Goal: Task Accomplishment & Management: Manage account settings

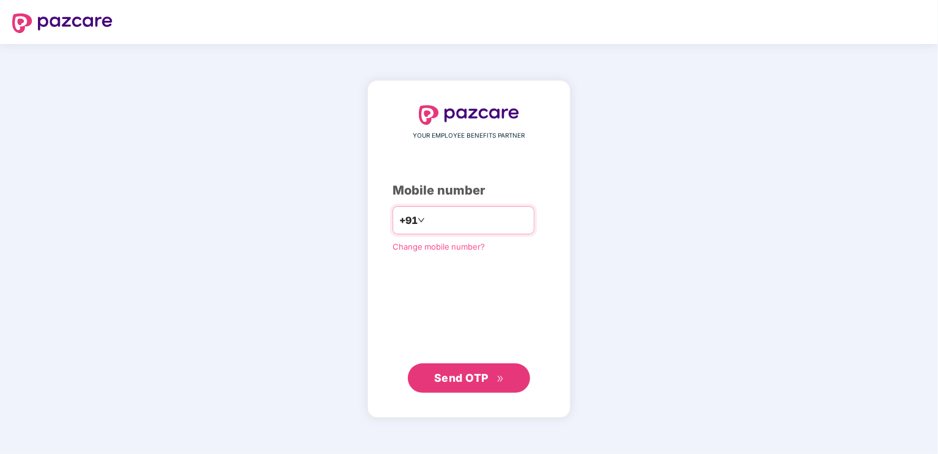
type input "**********"
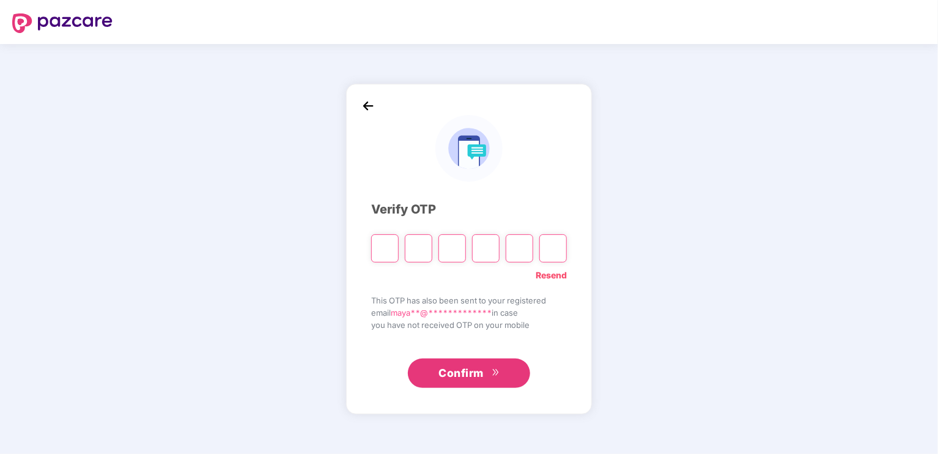
type input "*"
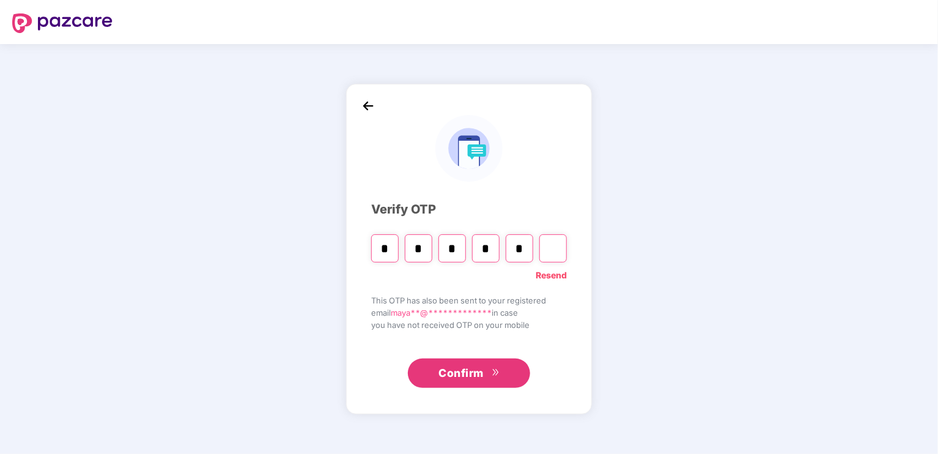
type input "*"
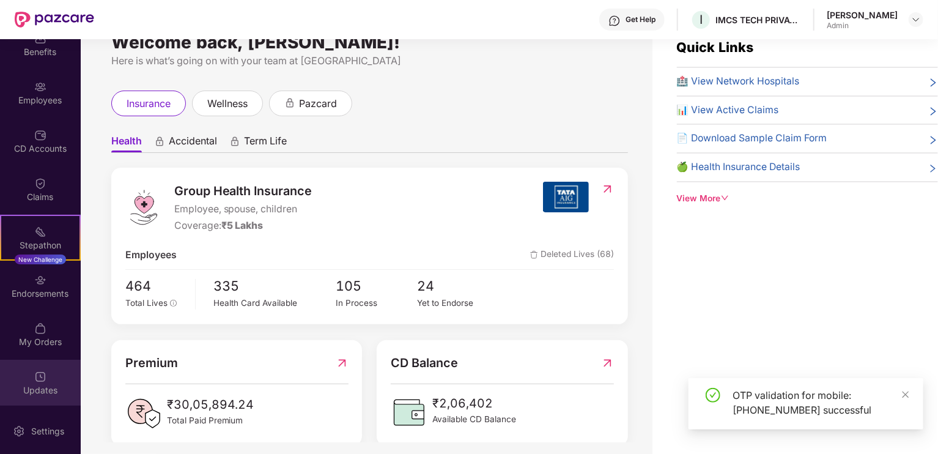
scroll to position [39, 0]
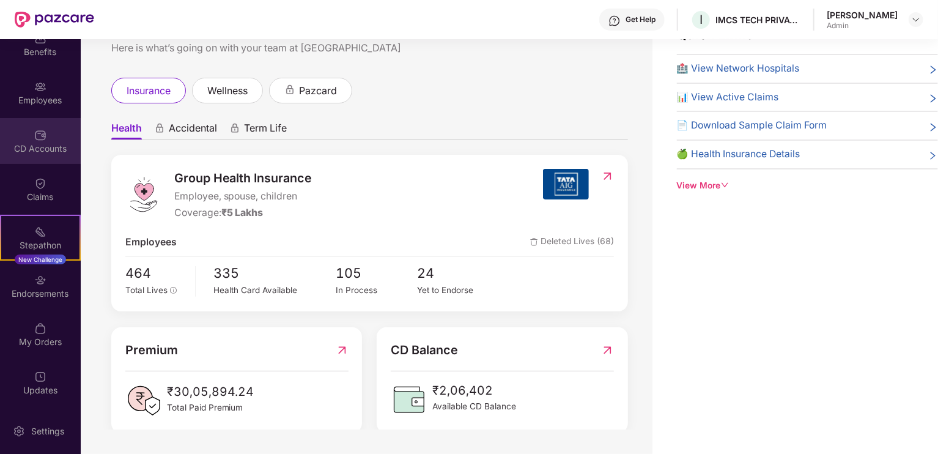
click at [35, 139] on img at bounding box center [40, 135] width 12 height 12
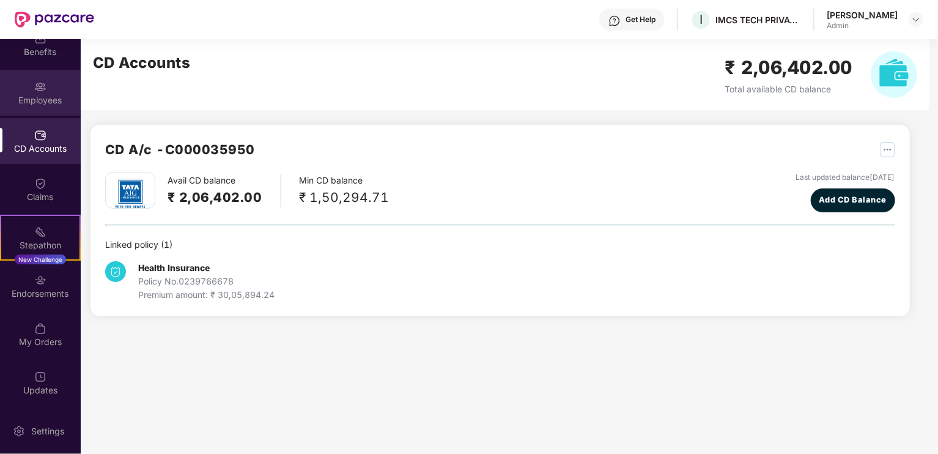
click at [37, 95] on div "Employees" at bounding box center [40, 100] width 81 height 12
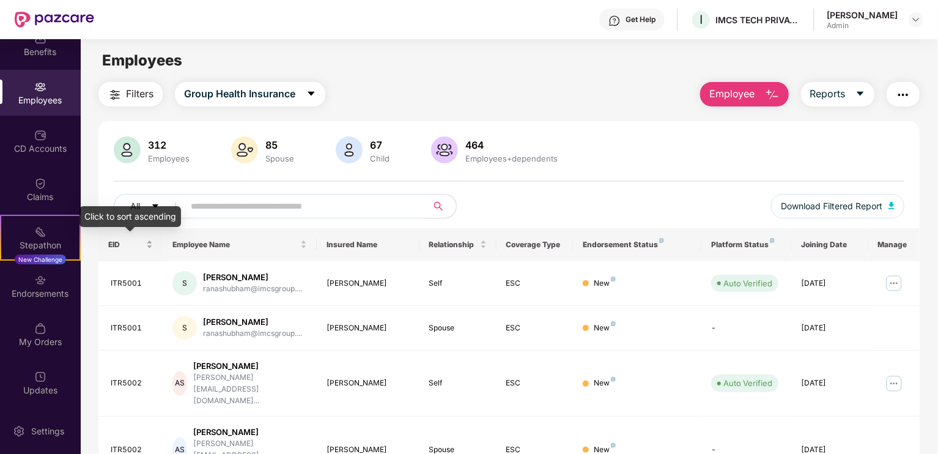
click at [149, 243] on div "EID" at bounding box center [130, 245] width 45 height 12
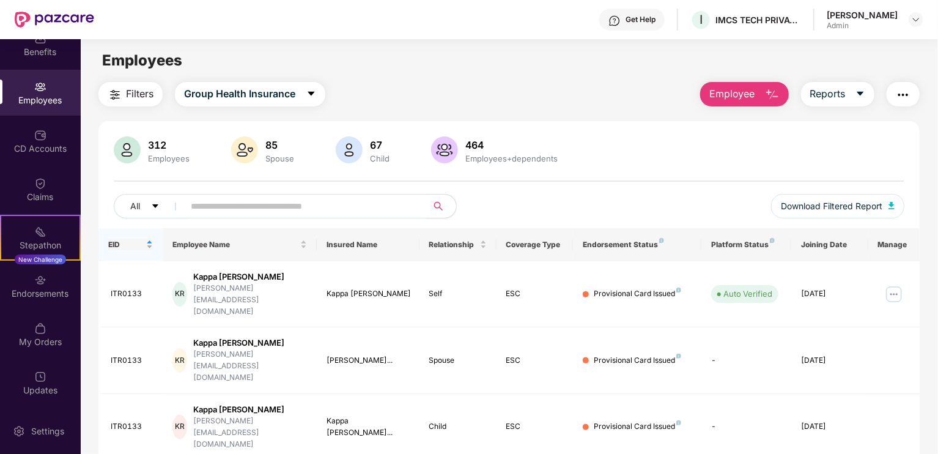
click at [149, 239] on div "EID" at bounding box center [130, 245] width 45 height 12
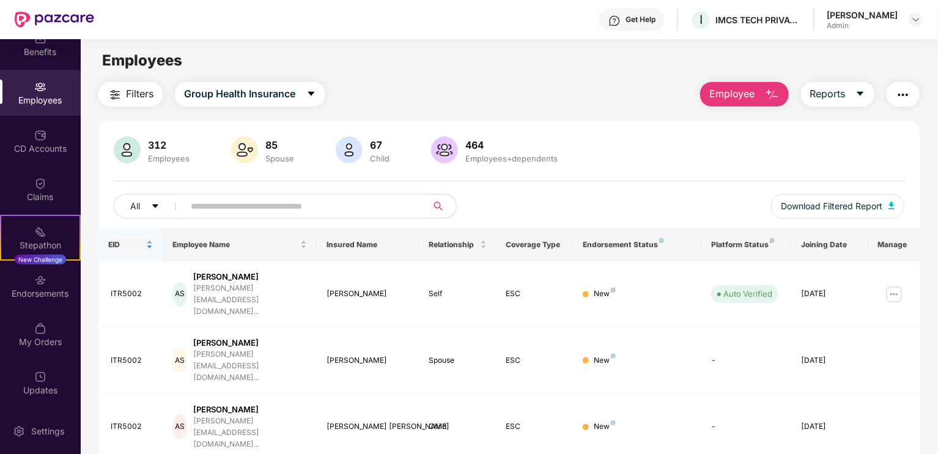
click at [149, 239] on div "EID" at bounding box center [130, 245] width 45 height 12
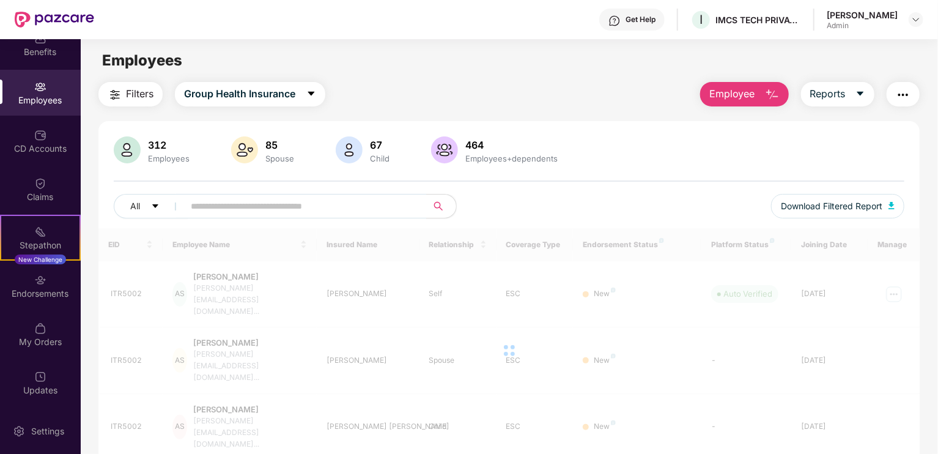
click at [149, 240] on div at bounding box center [509, 350] width 822 height 245
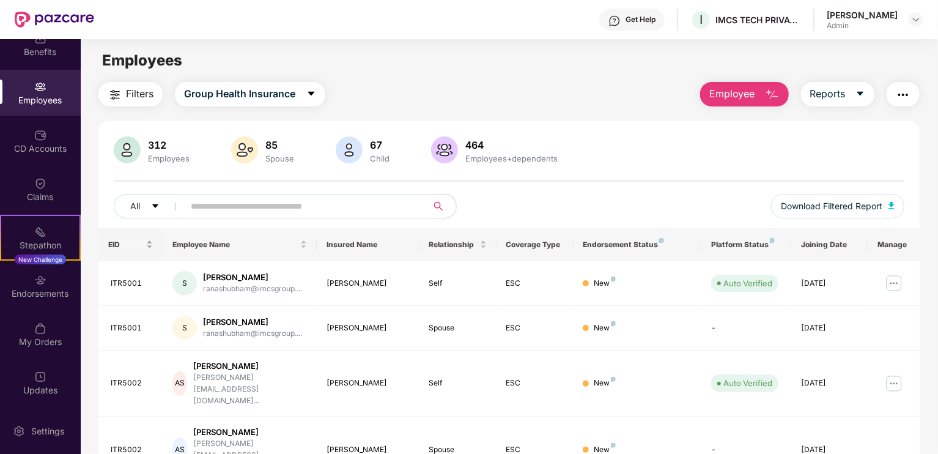
click at [148, 242] on div "EID" at bounding box center [130, 245] width 45 height 12
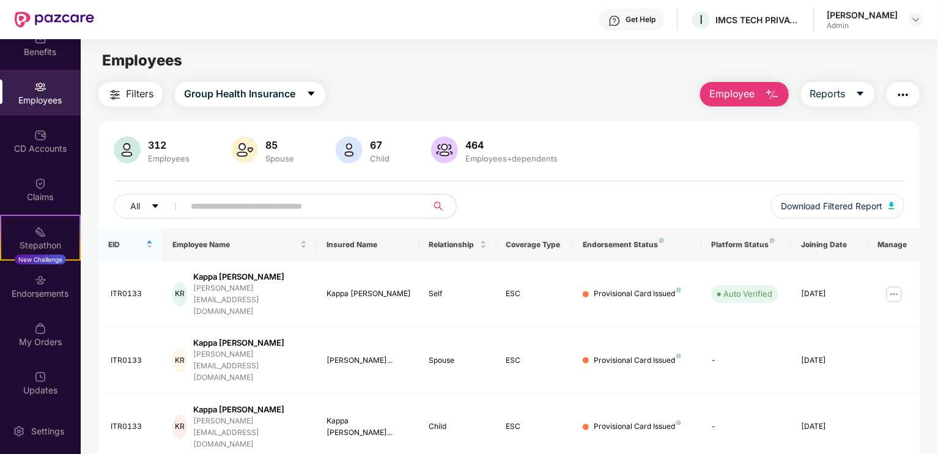
click at [288, 200] on input "text" at bounding box center [301, 206] width 220 height 18
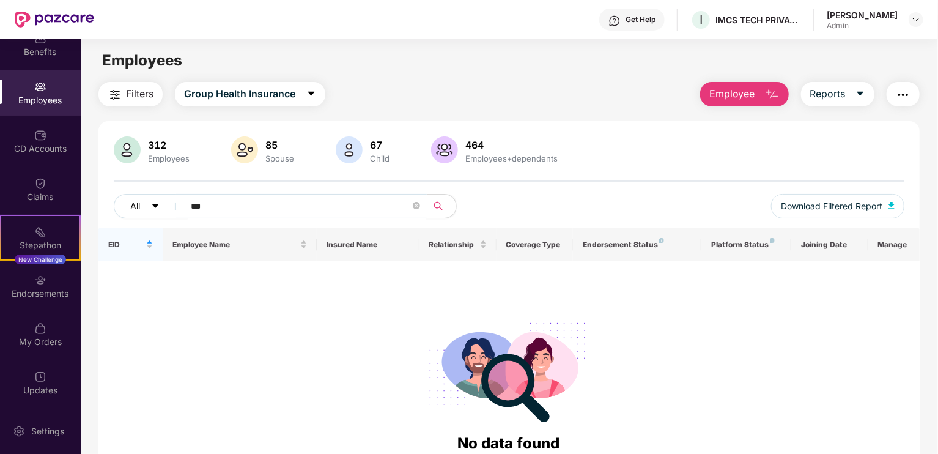
click at [171, 209] on div "All ***" at bounding box center [311, 206] width 395 height 24
type input "*****"
click at [158, 206] on icon "caret-down" at bounding box center [155, 206] width 9 height 9
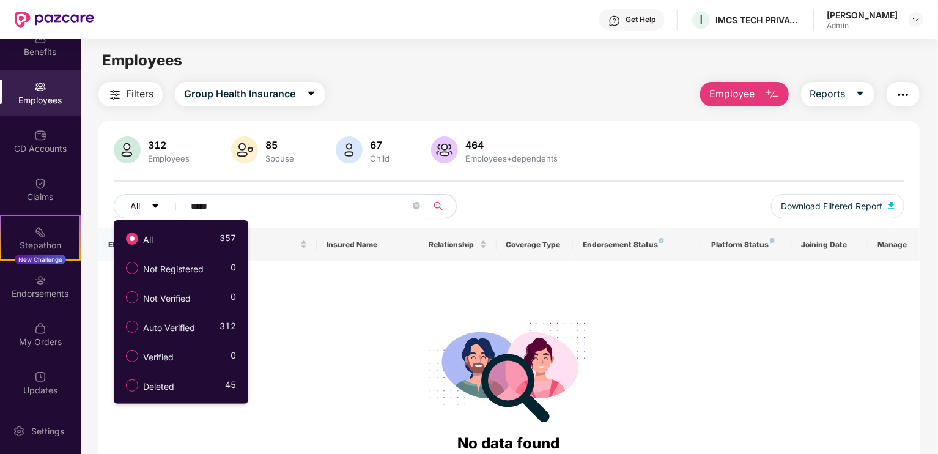
click at [158, 206] on icon "caret-down" at bounding box center [155, 206] width 9 height 9
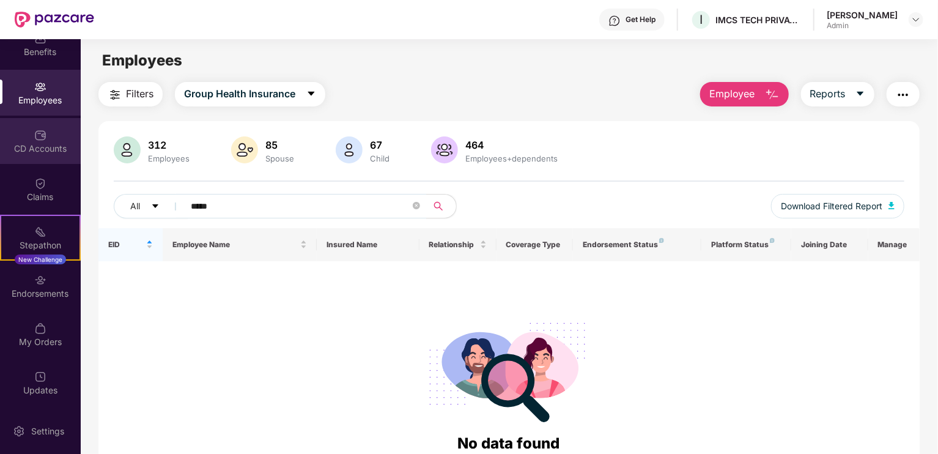
click at [44, 146] on div "CD Accounts" at bounding box center [40, 149] width 81 height 12
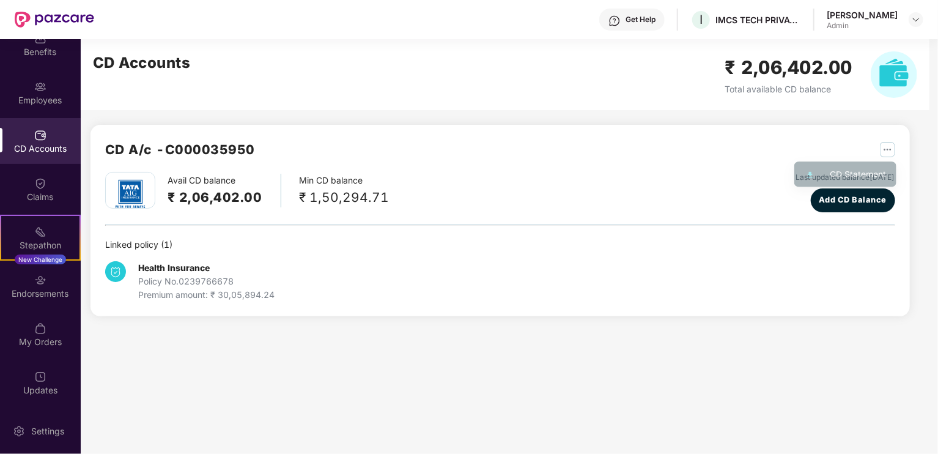
click at [885, 150] on img "button" at bounding box center [887, 149] width 15 height 15
click at [873, 177] on div "CD Statement" at bounding box center [859, 175] width 56 height 13
click at [919, 15] on img at bounding box center [917, 20] width 10 height 10
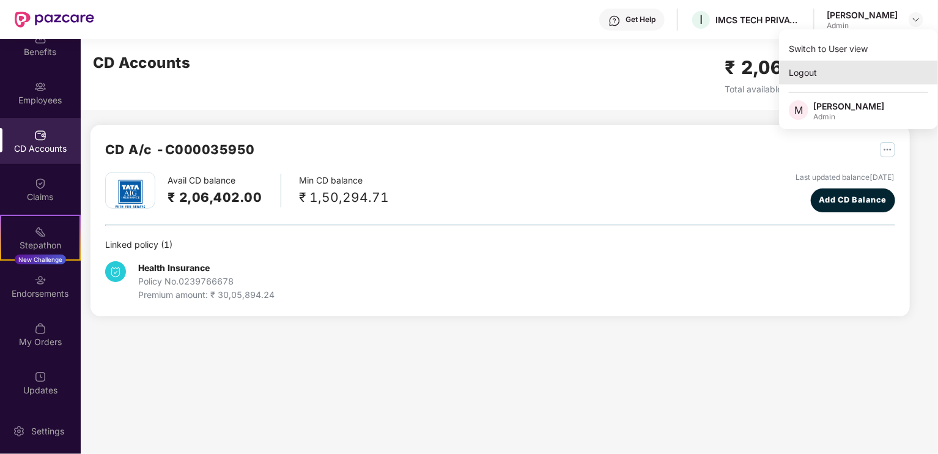
click at [793, 73] on div "Logout" at bounding box center [858, 73] width 159 height 24
